Goal: Register for event/course

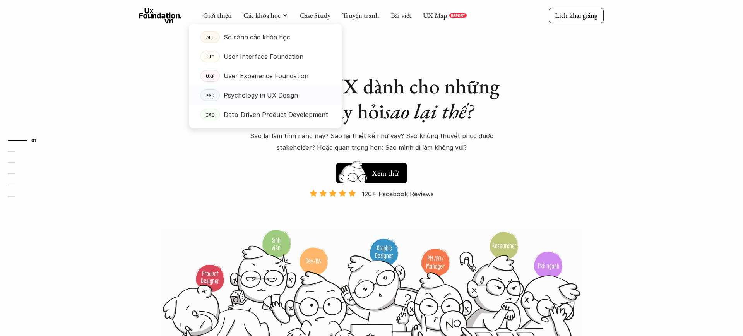
click at [246, 100] on p "Psychology in UX Design" at bounding box center [261, 95] width 74 height 12
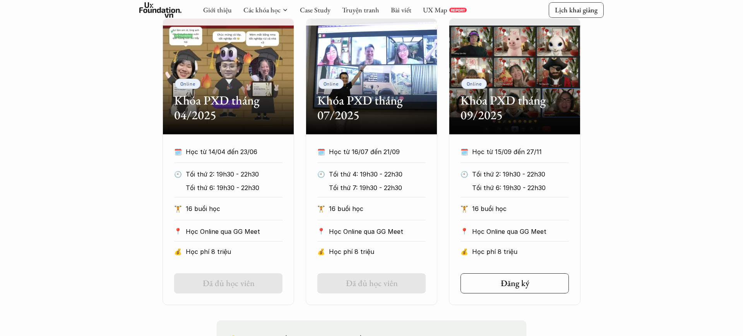
scroll to position [372, 0]
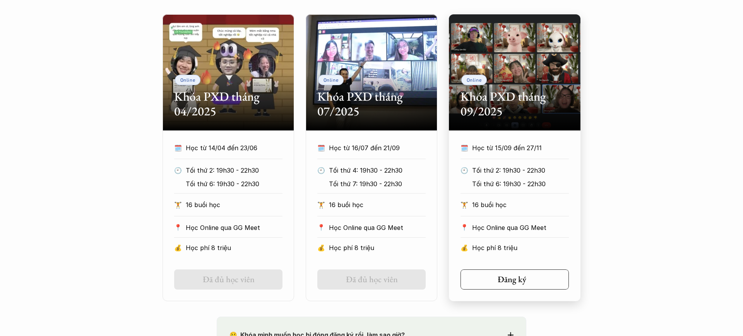
click at [542, 277] on link "Đăng ký" at bounding box center [515, 279] width 108 height 20
click at [522, 288] on link "Đăng ký" at bounding box center [515, 279] width 108 height 20
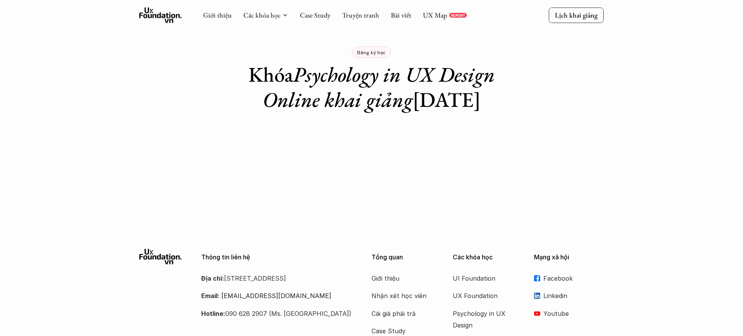
scroll to position [12, 0]
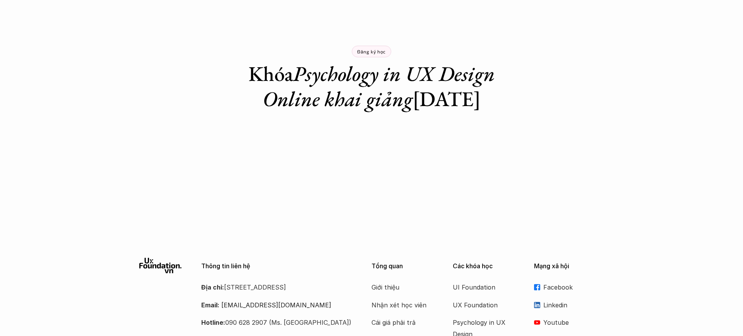
click at [573, 146] on div "Giới thiệu Các khóa học Case Study Truyện tranh Bài viết UX Map REPORT Lịch kha…" at bounding box center [371, 201] width 743 height 426
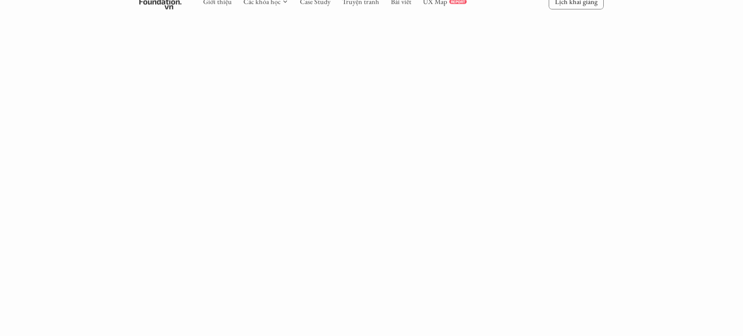
scroll to position [1105, 0]
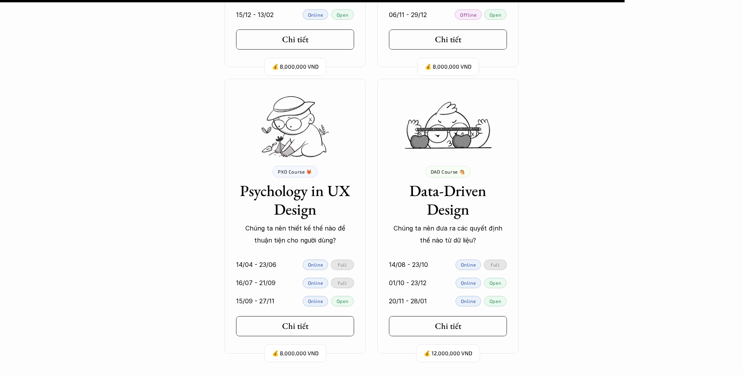
scroll to position [6945, 0]
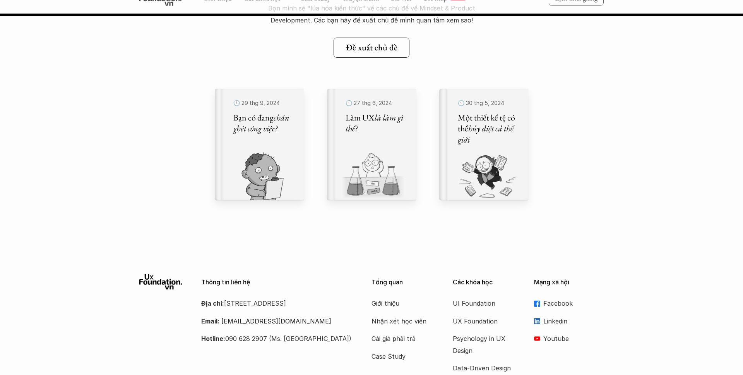
scroll to position [8488, 0]
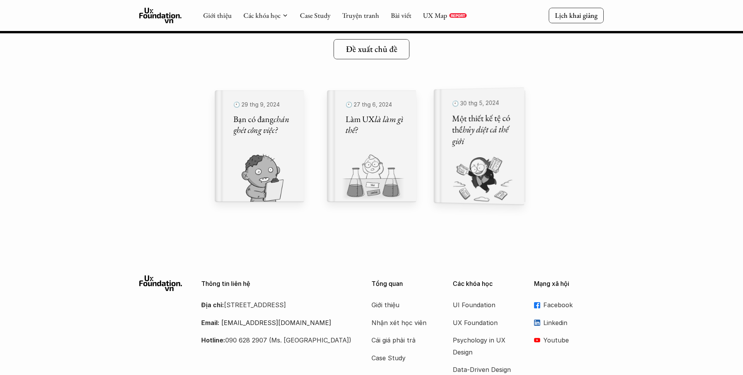
click at [482, 159] on img at bounding box center [474, 179] width 81 height 51
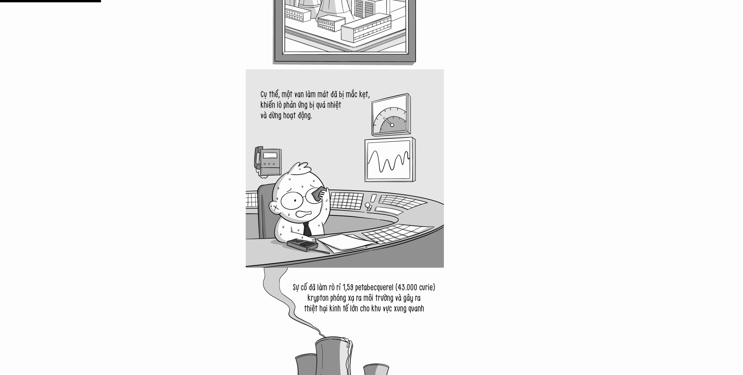
scroll to position [944, 0]
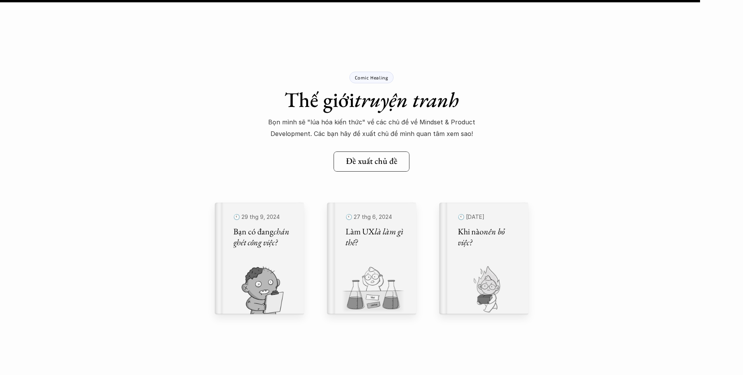
scroll to position [7323, 0]
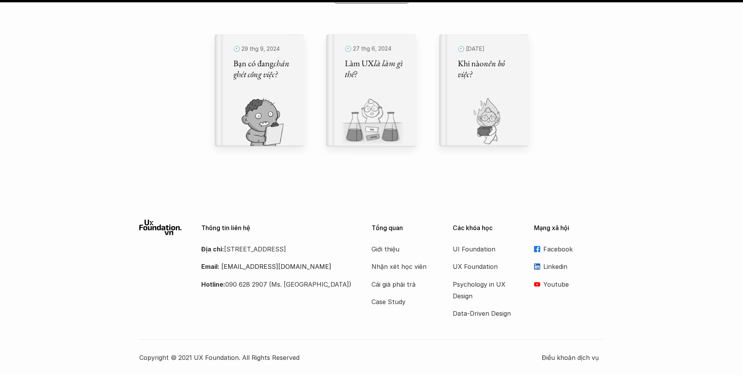
click at [408, 105] on link "🕙 [DATE] Làm UX là làm gì thế?" at bounding box center [371, 89] width 89 height 111
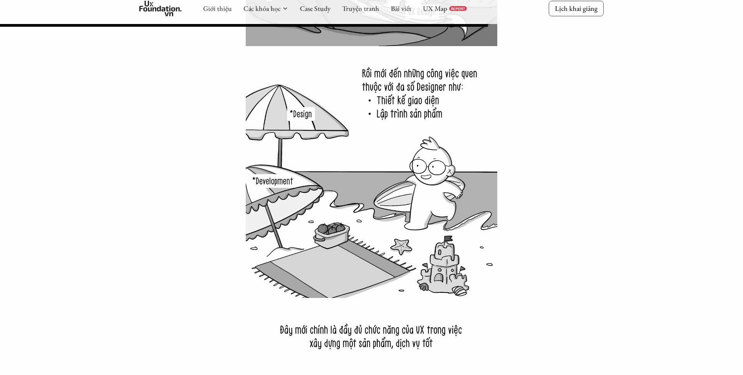
scroll to position [5630, 0]
